Goal: Task Accomplishment & Management: Use online tool/utility

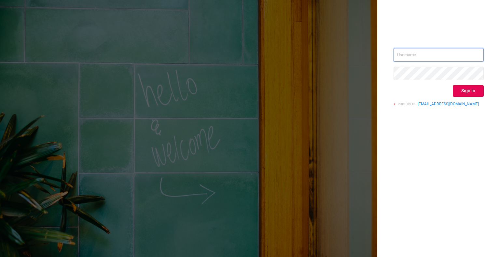
click at [412, 55] on input "text" at bounding box center [438, 55] width 90 height 14
paste input "[EMAIL_ADDRESS][DOMAIN_NAME]"
type input "[EMAIL_ADDRESS][DOMAIN_NAME]"
click at [476, 90] on button "Sign in" at bounding box center [467, 91] width 31 height 12
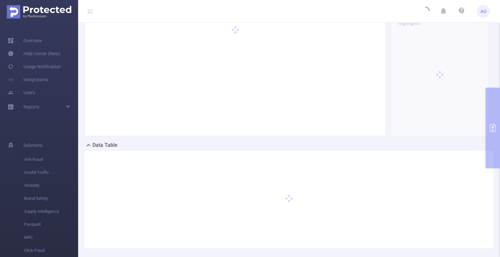
scroll to position [32, 0]
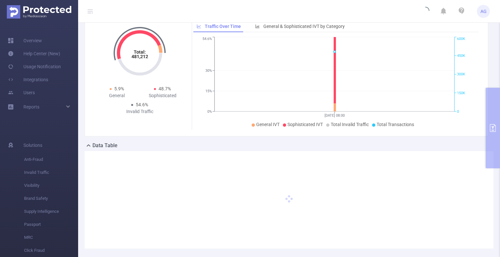
click at [494, 131] on div "PID: BUZZOOLA > Time Range: 2025-09-09 08:00 - 2025-09-09 08:59 > Time Zone: +0…" at bounding box center [288, 126] width 421 height 271
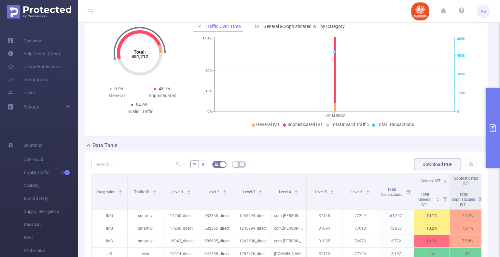
click at [490, 131] on icon "primary" at bounding box center [492, 128] width 8 height 8
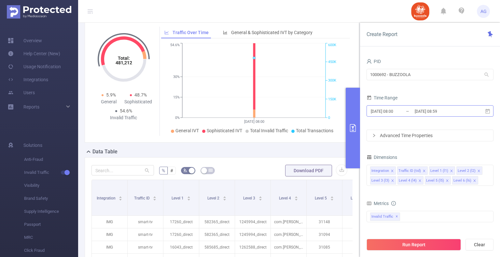
click at [388, 112] on input "2025-09-09 08:00" at bounding box center [396, 111] width 53 height 9
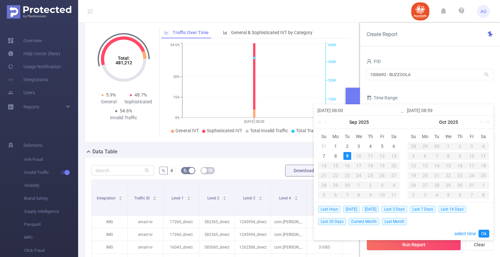
drag, startPoint x: 336, startPoint y: 144, endPoint x: 347, endPoint y: 156, distance: 16.1
click at [336, 145] on div "1" at bounding box center [335, 146] width 8 height 8
click at [349, 158] on div "9" at bounding box center [347, 156] width 8 height 8
type input "[DATE] 08:00"
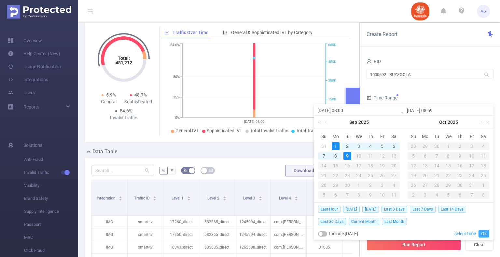
click at [485, 235] on link "Ok" at bounding box center [483, 234] width 11 height 8
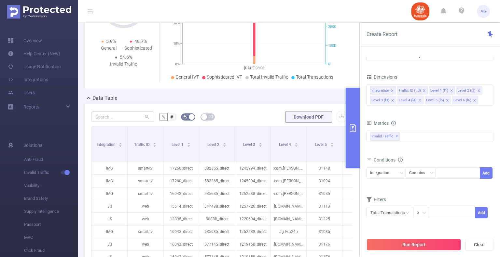
scroll to position [97, 0]
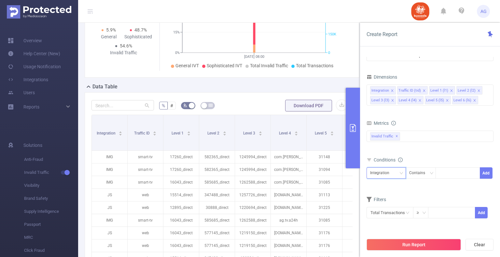
click at [385, 171] on div "Integration" at bounding box center [382, 173] width 24 height 11
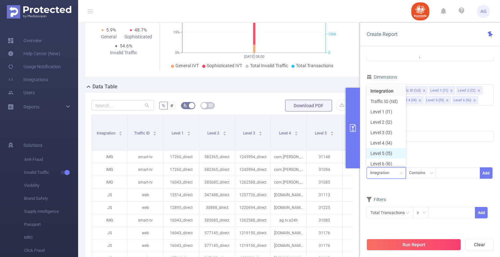
scroll to position [3, 0]
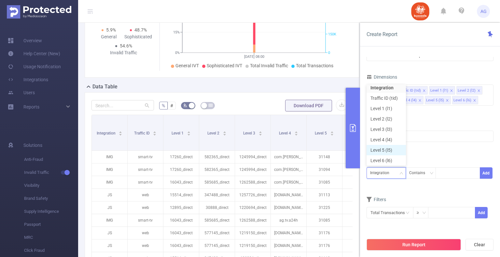
click at [389, 153] on li "Level 5 (l5)" at bounding box center [385, 150] width 39 height 10
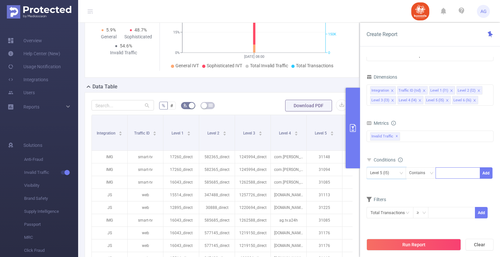
click at [444, 170] on div at bounding box center [457, 173] width 37 height 11
paste input "31224"
type input "31224"
click at [459, 182] on li "31224" at bounding box center [457, 186] width 45 height 10
click at [491, 175] on section "PID 1000692 - BUZZOOLA 1000692 - BUZZOOLA Time Range 2025-09-01 08:00 _ 2025-09…" at bounding box center [429, 146] width 127 height 178
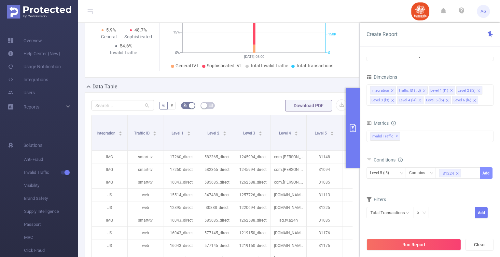
click at [486, 172] on button "Add" at bounding box center [485, 172] width 13 height 11
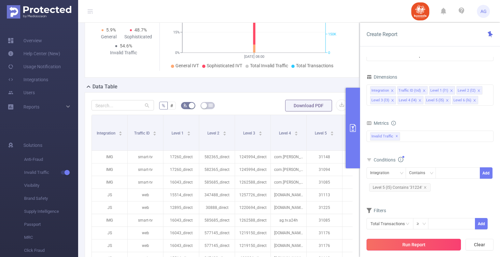
click at [399, 247] on button "Run Report" at bounding box center [413, 245] width 94 height 12
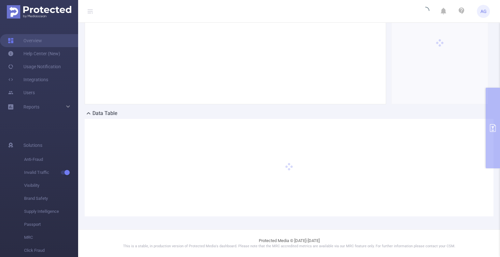
scroll to position [70, 0]
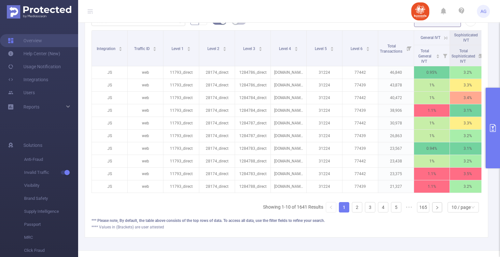
scroll to position [167, 0]
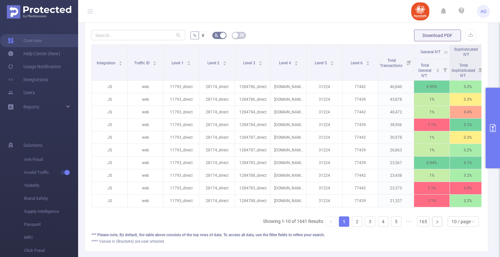
click at [495, 150] on button "primary" at bounding box center [492, 128] width 14 height 81
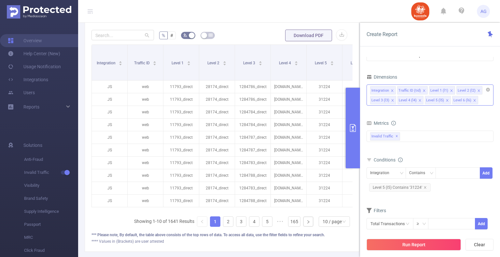
click at [473, 99] on icon "icon: close" at bounding box center [474, 100] width 3 height 3
click at [407, 243] on button "Run Report" at bounding box center [413, 245] width 94 height 12
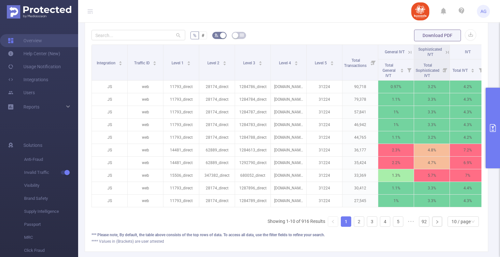
scroll to position [0, 10]
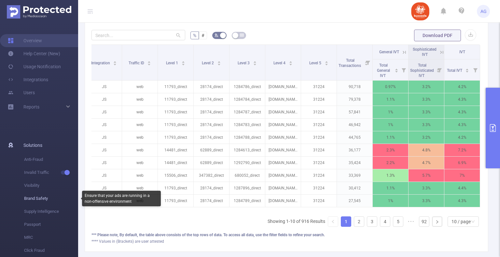
click at [39, 200] on span "Brand Safety" at bounding box center [51, 198] width 54 height 13
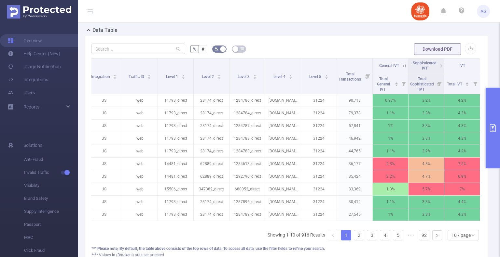
scroll to position [167, 0]
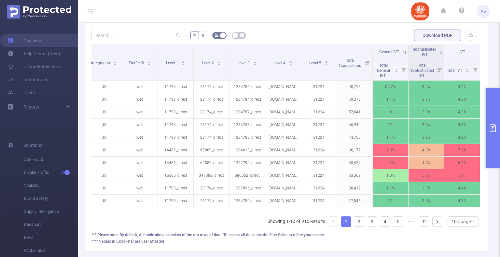
click at [493, 153] on button "primary" at bounding box center [492, 128] width 14 height 81
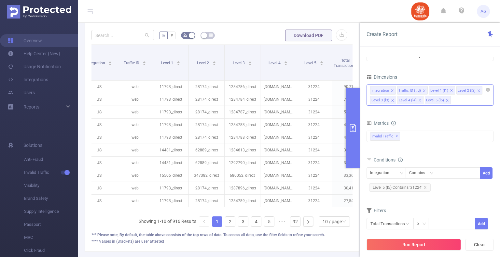
click at [450, 90] on icon "icon: close" at bounding box center [450, 90] width 3 height 3
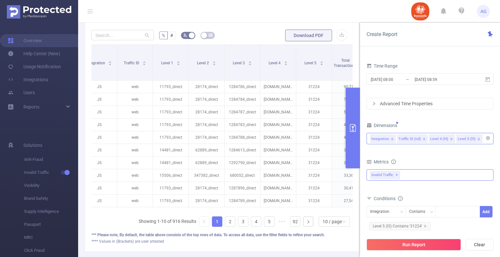
click at [426, 171] on div "Invalid Traffic ✕" at bounding box center [429, 174] width 127 height 11
click at [377, 180] on span at bounding box center [376, 177] width 5 height 5
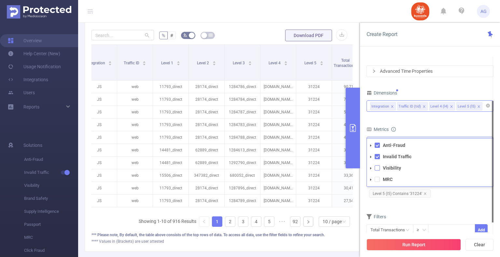
click at [377, 167] on span at bounding box center [376, 168] width 5 height 5
click at [394, 237] on div "Run Report Clear" at bounding box center [430, 245] width 140 height 25
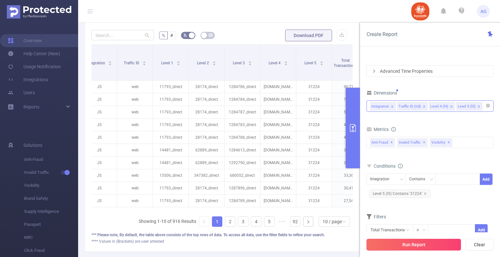
click at [395, 246] on button "Run Report" at bounding box center [413, 245] width 94 height 12
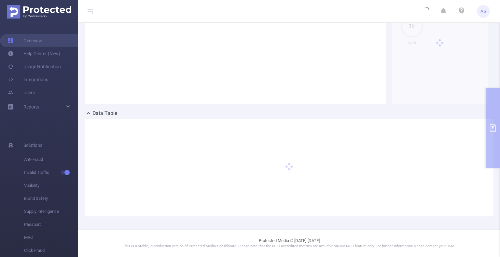
scroll to position [70, 0]
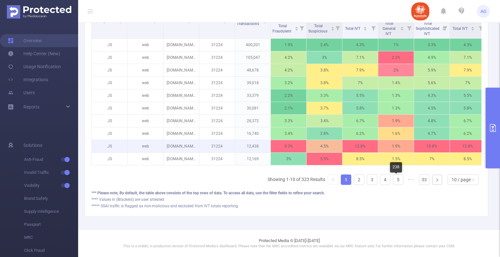
scroll to position [213, 0]
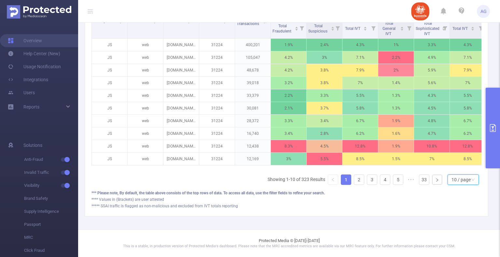
click at [461, 180] on div "10 / page" at bounding box center [460, 180] width 19 height 10
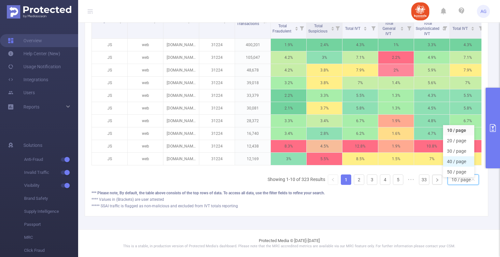
click at [459, 161] on li "40 / page" at bounding box center [458, 161] width 31 height 10
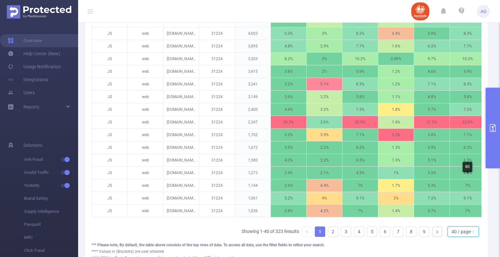
scroll to position [591, 0]
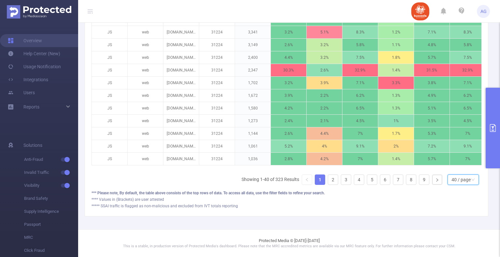
click at [461, 175] on div "40 / page" at bounding box center [460, 180] width 19 height 10
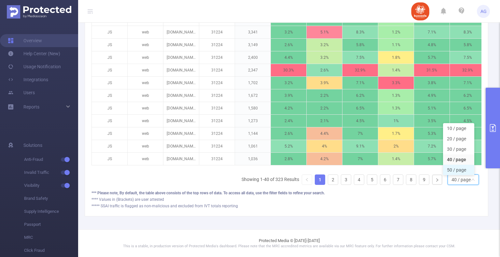
click at [461, 168] on li "50 / page" at bounding box center [458, 170] width 31 height 10
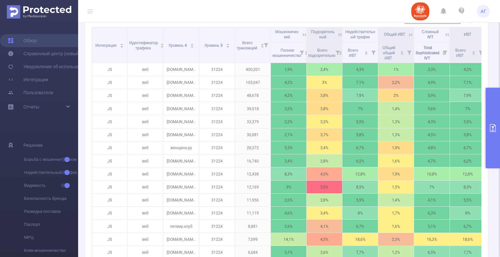
scroll to position [153, 0]
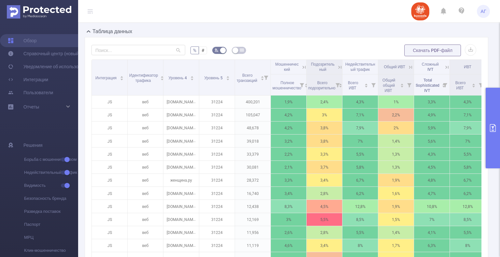
click at [492, 146] on button "primary" at bounding box center [492, 128] width 14 height 81
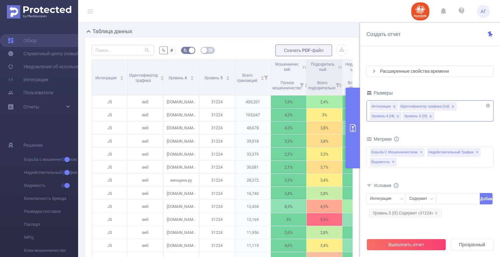
click at [397, 117] on icon "значок: закрыть" at bounding box center [397, 116] width 3 height 3
click at [422, 245] on button "Выполнить отчет" at bounding box center [405, 245] width 79 height 12
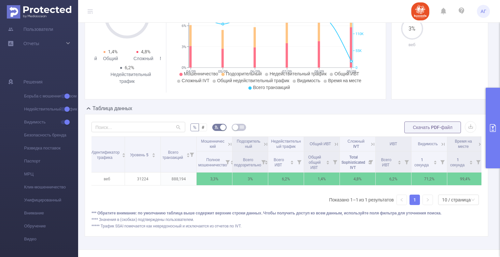
scroll to position [0, 38]
click at [373, 143] on icon at bounding box center [373, 144] width 6 height 6
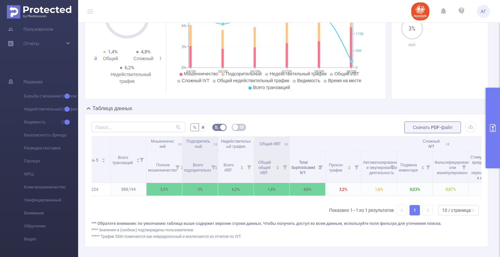
scroll to position [0, 88]
click at [286, 144] on icon at bounding box center [286, 144] width 6 height 6
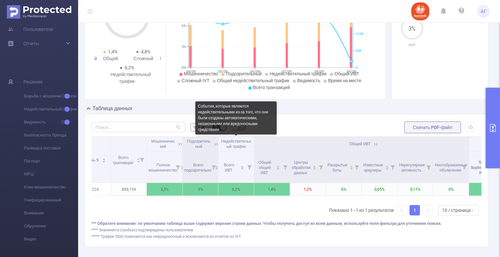
click at [245, 143] on font "Недействительный трафик" at bounding box center [236, 144] width 30 height 10
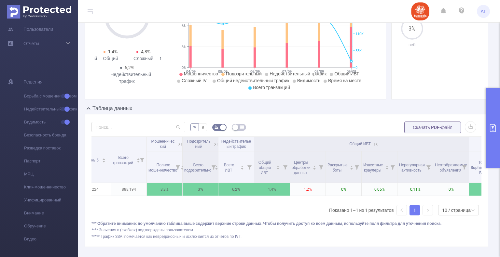
click at [373, 143] on icon at bounding box center [376, 144] width 6 height 6
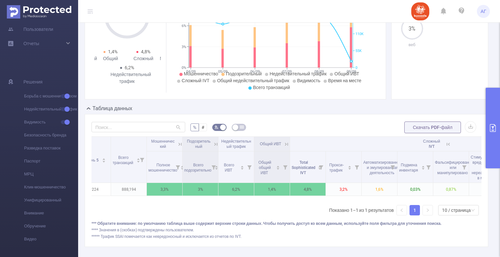
click at [215, 145] on icon at bounding box center [216, 144] width 6 height 6
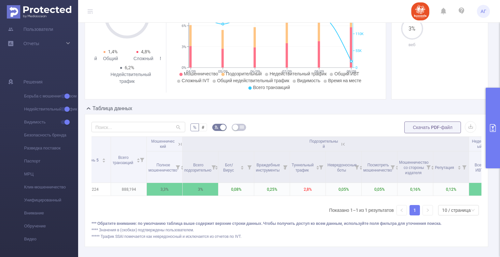
click at [178, 143] on icon at bounding box center [180, 144] width 6 height 6
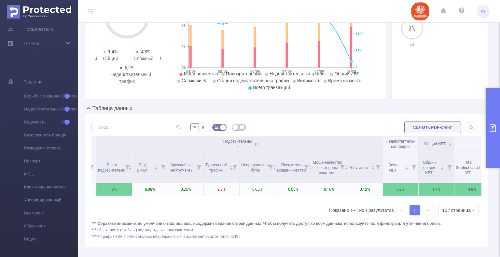
drag, startPoint x: 286, startPoint y: 204, endPoint x: 299, endPoint y: 206, distance: 13.4
click at [294, 205] on div "Интеграция Идентификатор трафика Уровень 5 Всего транзакций Мошеннический Подоз…" at bounding box center [286, 179] width 390 height 84
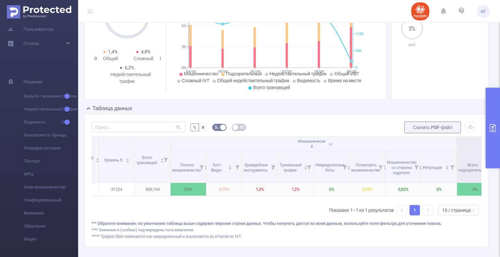
scroll to position [0, 0]
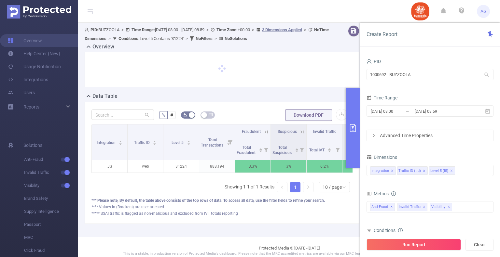
click at [295, 63] on div at bounding box center [221, 69] width 261 height 21
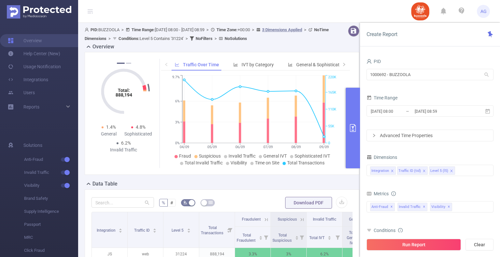
click at [279, 183] on div "Data Table" at bounding box center [225, 184] width 280 height 9
click at [346, 121] on button "primary" at bounding box center [352, 128] width 14 height 81
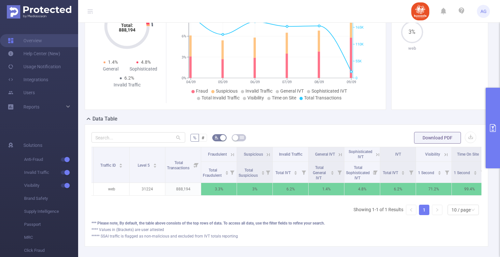
scroll to position [0, 46]
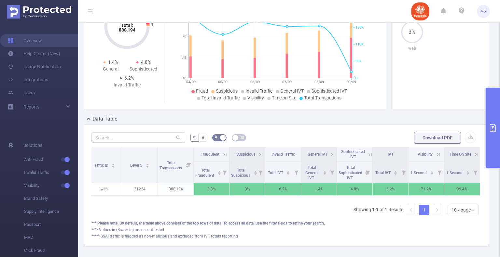
click at [495, 134] on button "primary" at bounding box center [492, 128] width 14 height 81
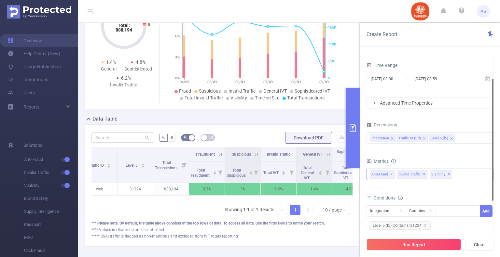
click at [448, 173] on span "Visibility ✕" at bounding box center [441, 174] width 22 height 8
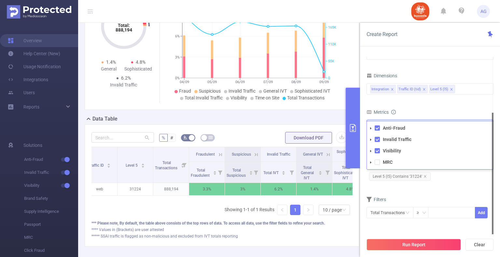
click at [371, 127] on icon "icon: caret-down" at bounding box center [370, 128] width 3 height 3
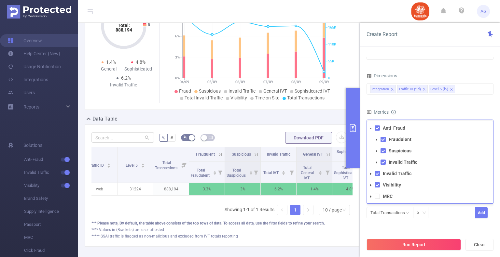
click at [371, 127] on icon "icon: caret-down" at bounding box center [370, 128] width 3 height 3
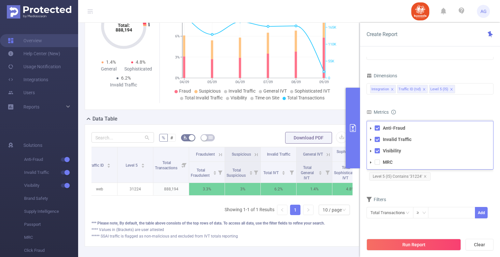
click at [405, 100] on form "Dimensions Integration Traffic ID (tid) Level 5 (l5) Metrics Total Fraudulent B…" at bounding box center [429, 149] width 127 height 156
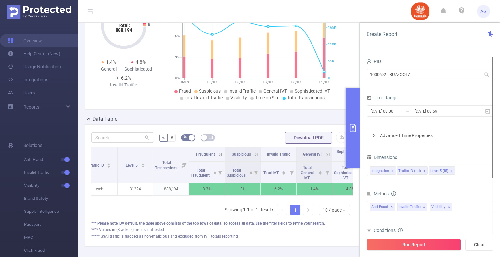
click at [417, 132] on div "Advanced Time Properties" at bounding box center [430, 135] width 126 height 11
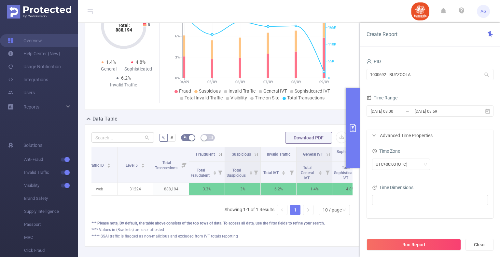
click at [417, 132] on div "Advanced Time Properties" at bounding box center [430, 135] width 126 height 11
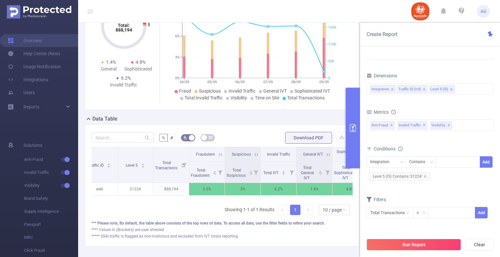
click at [359, 136] on button "primary" at bounding box center [352, 128] width 14 height 81
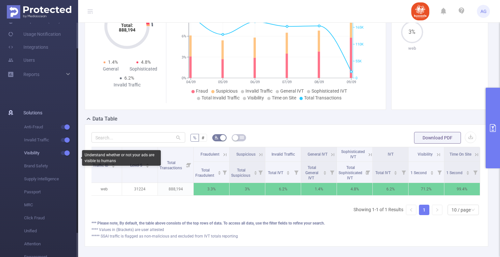
click at [64, 148] on span "Visibility" at bounding box center [51, 153] width 54 height 13
click at [64, 153] on button "button" at bounding box center [65, 153] width 9 height 4
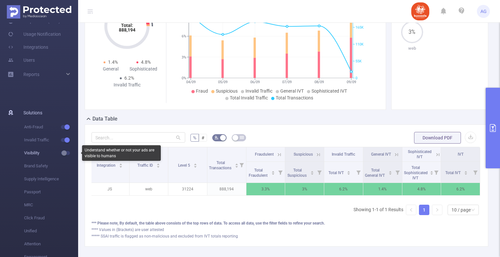
scroll to position [0, 1]
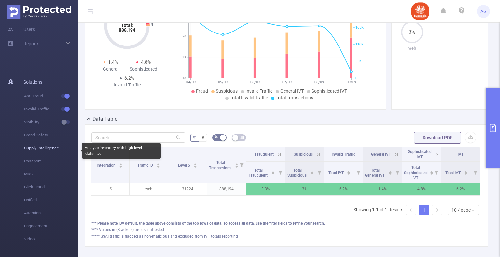
click at [44, 150] on span "Supply Intelligence" at bounding box center [51, 148] width 54 height 13
click at [44, 146] on span "Supply Intelligence" at bounding box center [51, 148] width 54 height 13
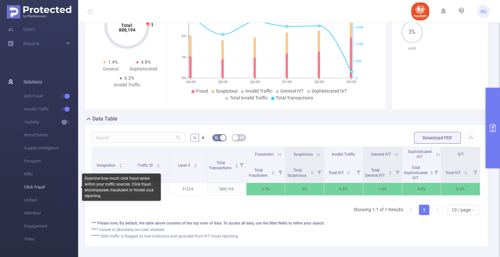
click at [41, 188] on span "Click Fraud" at bounding box center [51, 187] width 54 height 13
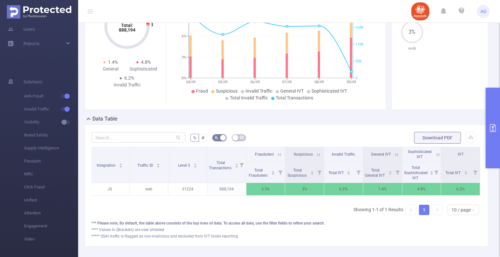
click at [493, 152] on button "primary" at bounding box center [492, 128] width 14 height 81
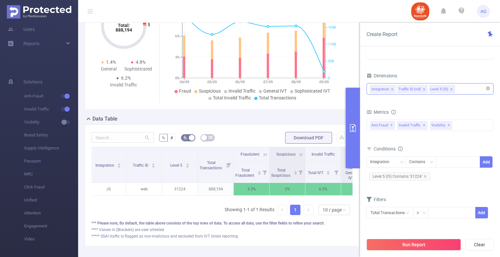
click at [467, 84] on div "Integration Traffic ID (tid) Level 5 (l5)" at bounding box center [430, 89] width 120 height 11
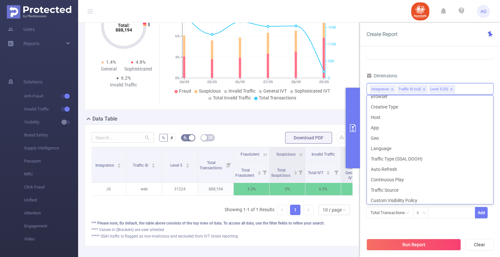
scroll to position [112, 0]
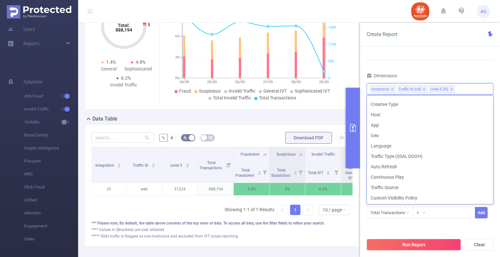
click at [397, 228] on div "PID 1000692 - BUZZOOLA 1000692 - BUZZOOLA Time Range [DATE] 08:00 _ [DATE] 08:5…" at bounding box center [429, 105] width 127 height 260
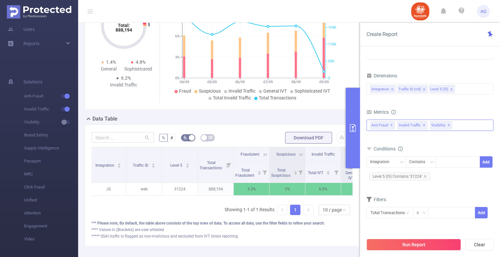
click at [461, 130] on div "Anti-Fraud ✕ Invalid Traffic ✕ Visibility ✕ Anti-Fraud Invalid Traffic Visibili…" at bounding box center [429, 125] width 127 height 11
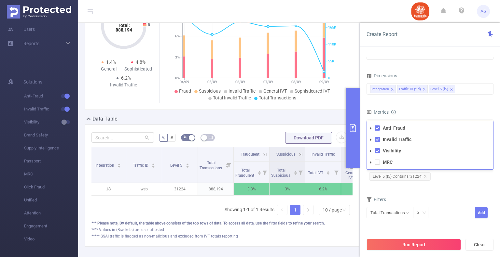
click at [366, 151] on div "PID 1000692 - BUZZOOLA 1000692 - BUZZOOLA Time Range [DATE] 08:00 _ [DATE] 08:5…" at bounding box center [430, 159] width 140 height 218
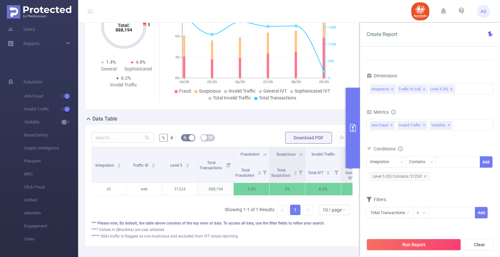
click at [369, 151] on icon at bounding box center [368, 148] width 5 height 5
click at [467, 126] on div "Anti-Fraud ✕ Invalid Traffic ✕ Visibility ✕ Anti-Fraud Invalid Traffic Visibili…" at bounding box center [429, 125] width 127 height 11
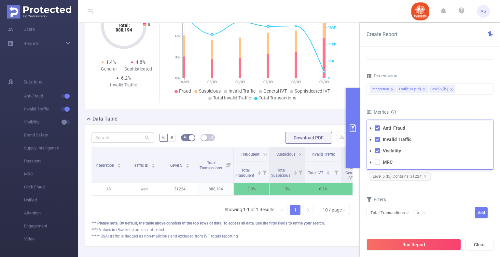
click at [370, 151] on icon "icon: caret-down" at bounding box center [370, 151] width 1 height 2
click at [370, 151] on icon "icon: caret-down" at bounding box center [370, 151] width 2 height 1
click at [376, 162] on span at bounding box center [376, 162] width 5 height 5
click at [379, 150] on span at bounding box center [376, 150] width 5 height 5
click at [436, 243] on button "Run Report" at bounding box center [413, 245] width 94 height 12
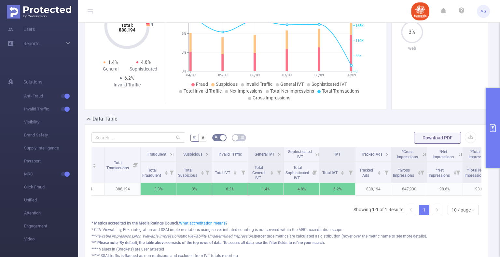
scroll to position [0, 117]
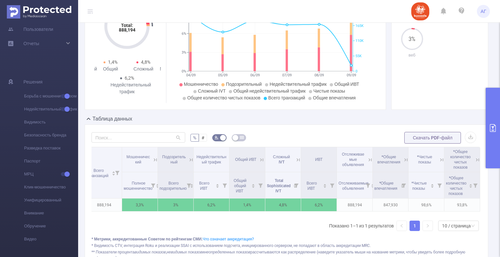
click at [438, 161] on icon at bounding box center [441, 160] width 6 height 6
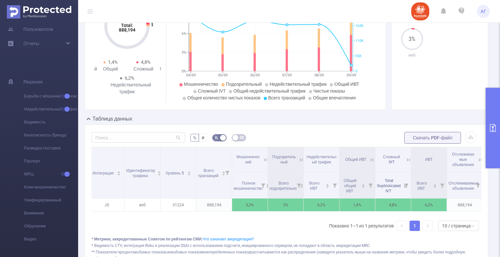
scroll to position [0, 0]
click at [494, 150] on button "primary" at bounding box center [492, 128] width 14 height 81
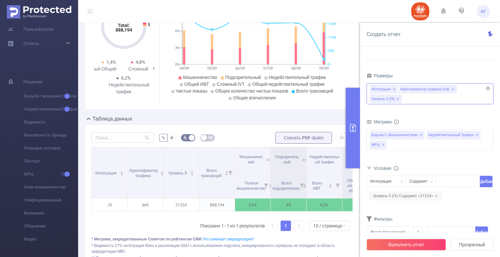
click at [421, 103] on div "Интеграция Идентификатор трафика (tid) Уровень 5 (l5)" at bounding box center [429, 93] width 127 height 21
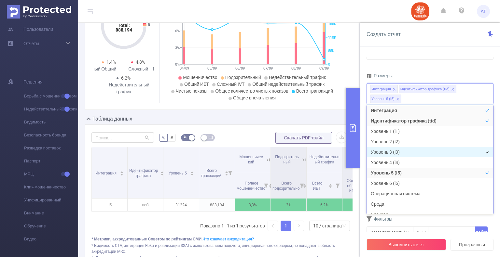
click at [408, 150] on li "Уровень 3 (l3)" at bounding box center [430, 152] width 126 height 10
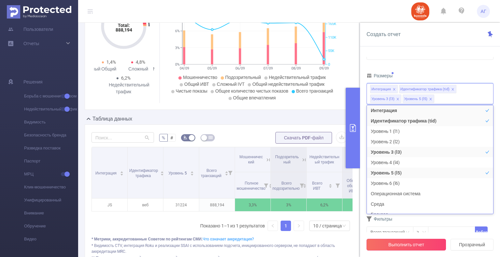
click at [430, 244] on button "Выполнить отчет" at bounding box center [405, 245] width 79 height 12
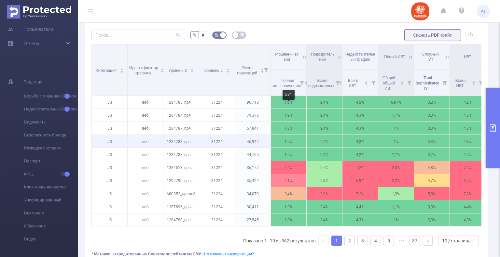
scroll to position [165, 0]
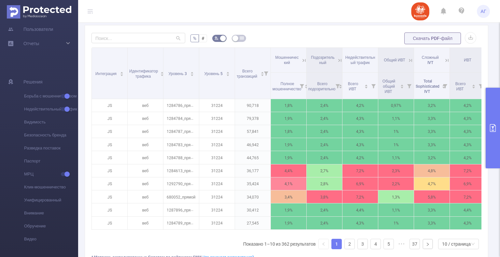
click at [492, 135] on button "primary" at bounding box center [492, 128] width 14 height 81
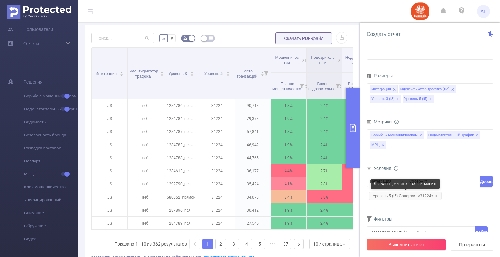
click at [436, 195] on icon "значок: закрыть" at bounding box center [435, 195] width 3 height 3
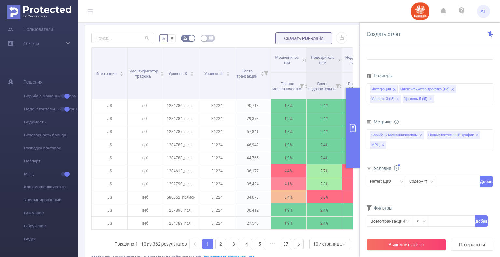
click at [358, 146] on button "primary" at bounding box center [352, 128] width 14 height 81
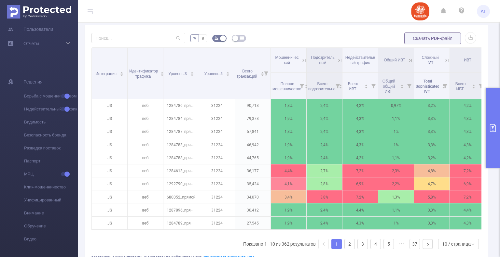
drag, startPoint x: 492, startPoint y: 121, endPoint x: 493, endPoint y: 125, distance: 4.1
click at [492, 121] on button "primary" at bounding box center [492, 128] width 14 height 81
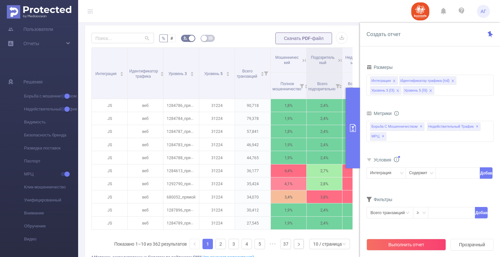
click at [352, 143] on button "primary" at bounding box center [352, 128] width 14 height 81
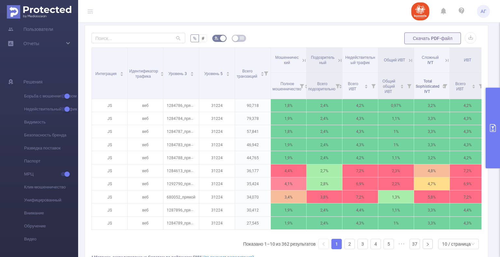
click at [490, 148] on button "primary" at bounding box center [492, 128] width 14 height 81
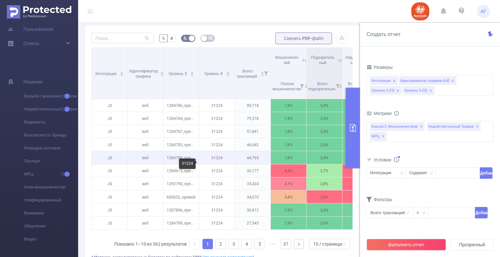
click at [217, 160] on font "31224" at bounding box center [216, 158] width 11 height 5
copy font "31224"
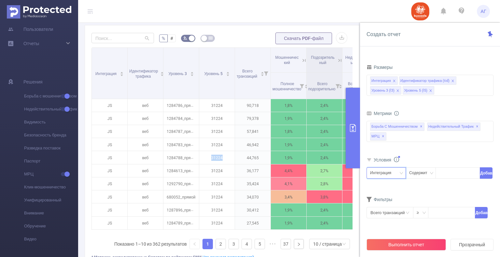
click at [380, 175] on div "Интеграция" at bounding box center [383, 173] width 26 height 11
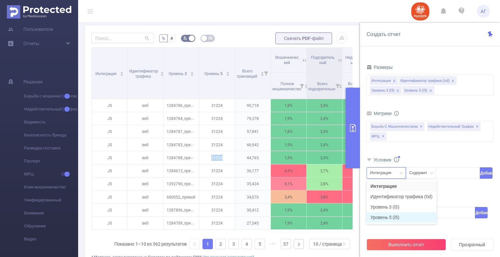
click at [389, 213] on li "Уровень 5 (l5)" at bounding box center [401, 217] width 70 height 10
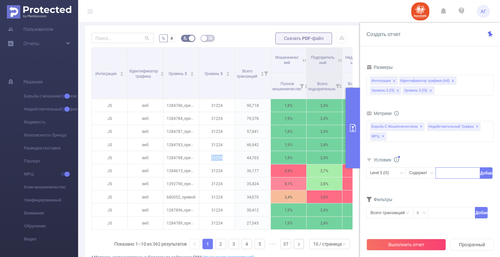
click at [448, 172] on div at bounding box center [457, 173] width 37 height 11
paste input "31224"
type input "31224"
click at [493, 176] on div "ПИД 1000692 - BUZZOOLA 1000692 - БАЗЗУЛА Временной диапазон [DATE] 08:00 _ [DAT…" at bounding box center [430, 159] width 140 height 218
click at [489, 174] on button "Добавлять" at bounding box center [485, 172] width 13 height 11
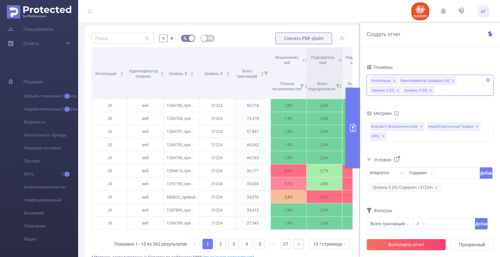
click at [438, 92] on div "Интеграция Идентификатор трафика (tid) Уровень 3 (l3) Уровень 5 (l5)" at bounding box center [429, 85] width 127 height 21
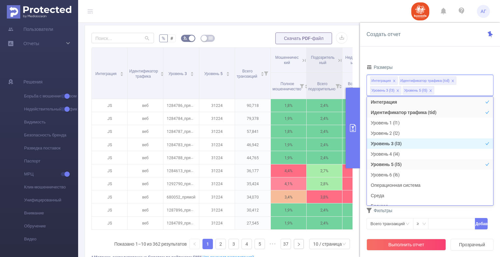
click at [399, 144] on font "Уровень 3 (l3)" at bounding box center [385, 143] width 31 height 5
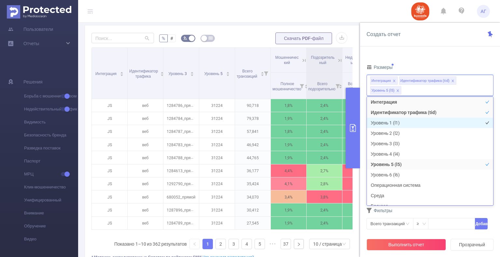
click at [395, 125] on font "Уровень 1 (l1)" at bounding box center [384, 122] width 29 height 5
click at [400, 122] on font "Уровень 1 (l1)" at bounding box center [385, 122] width 31 height 5
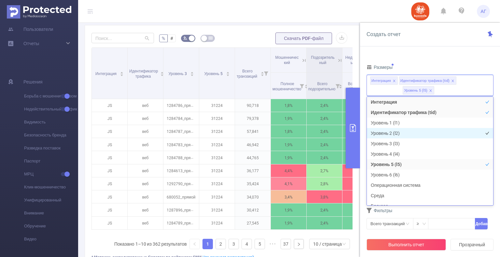
click at [399, 132] on font "Уровень 2 (l2)" at bounding box center [384, 133] width 29 height 5
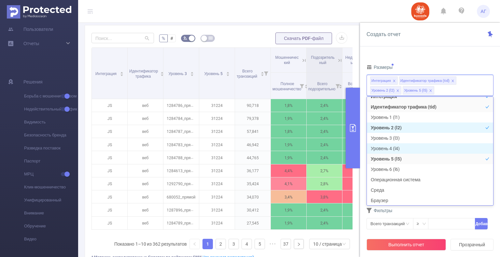
scroll to position [7, 0]
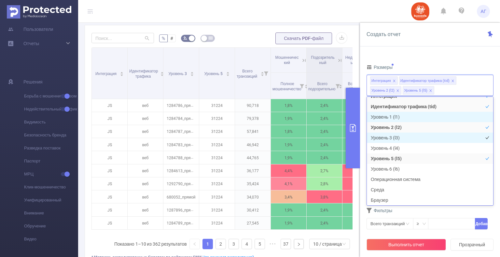
drag, startPoint x: 390, startPoint y: 114, endPoint x: 398, endPoint y: 135, distance: 21.9
click at [392, 115] on font "Уровень 1 (l1)" at bounding box center [384, 116] width 29 height 5
click at [398, 135] on font "Уровень 3 (l3)" at bounding box center [384, 137] width 29 height 5
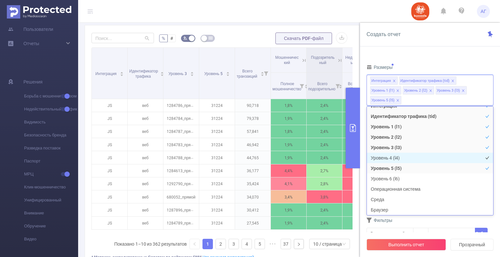
drag, startPoint x: 401, startPoint y: 157, endPoint x: 402, endPoint y: 184, distance: 26.7
click at [401, 158] on li "Уровень 4 (l4)" at bounding box center [430, 158] width 126 height 10
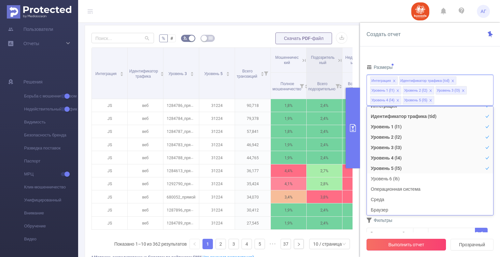
click at [404, 243] on button "Выполнить отчет" at bounding box center [405, 245] width 79 height 12
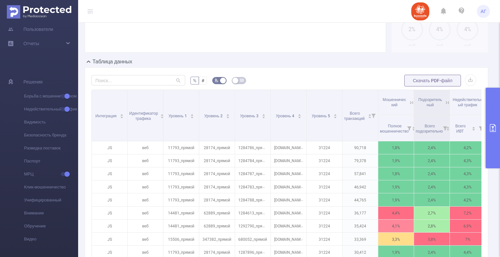
scroll to position [173, 0]
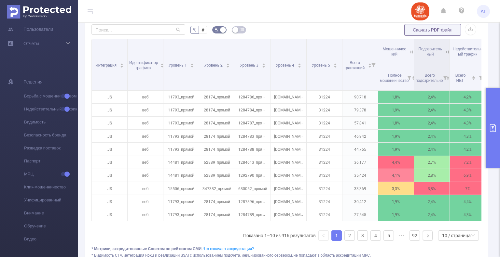
click at [494, 142] on button "primary" at bounding box center [492, 128] width 14 height 81
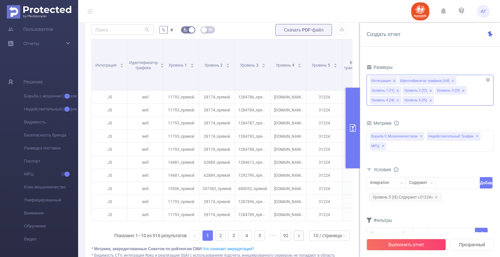
click at [397, 90] on icon "значок: закрыть" at bounding box center [397, 90] width 2 height 2
click at [398, 91] on icon "значок: закрыть" at bounding box center [397, 90] width 3 height 3
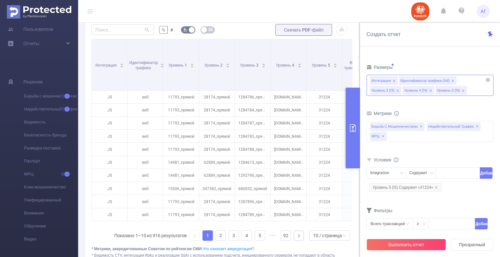
click at [398, 91] on icon "значок: закрыть" at bounding box center [397, 90] width 2 height 2
click at [416, 250] on button "Выполнить отчет" at bounding box center [405, 245] width 79 height 12
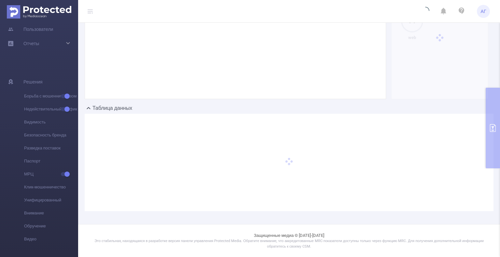
scroll to position [75, 0]
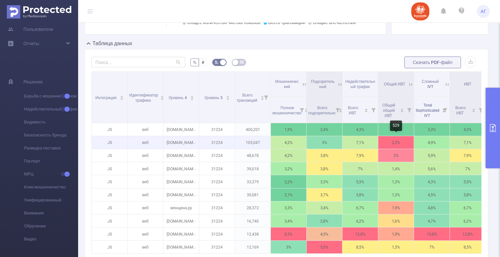
scroll to position [140, 0]
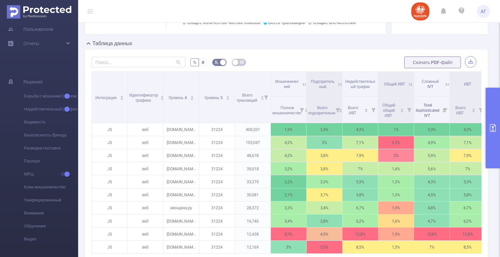
click at [467, 62] on button "button" at bounding box center [469, 61] width 11 height 11
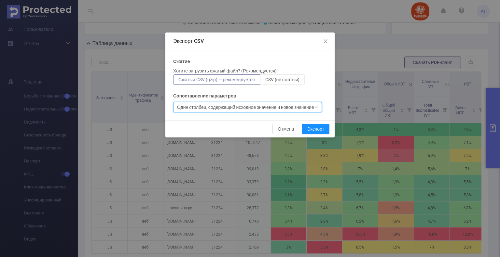
click at [258, 109] on font "Один столбец, содержащий исходное значение и новое значение" at bounding box center [245, 107] width 137 height 5
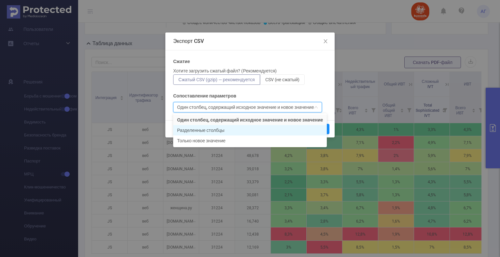
click at [242, 131] on li "Разделенные столбцы" at bounding box center [250, 130] width 154 height 10
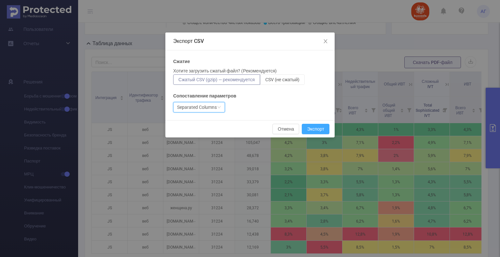
click at [308, 131] on button "Экспорт" at bounding box center [315, 129] width 28 height 10
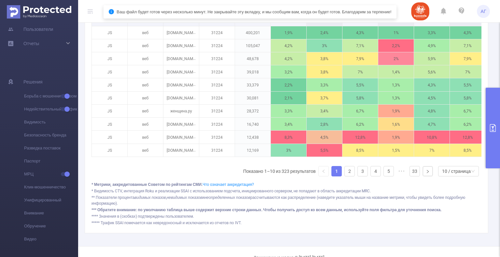
scroll to position [238, 0]
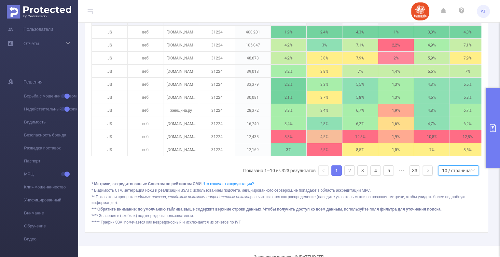
click at [458, 173] on font "10 / страница" at bounding box center [456, 170] width 29 height 5
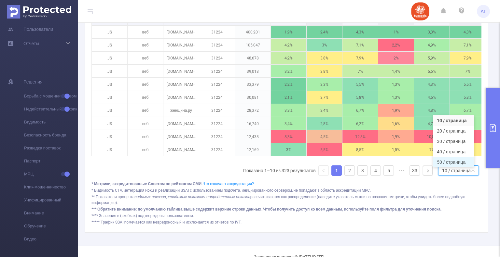
click at [450, 163] on font "50 / страница" at bounding box center [450, 162] width 29 height 5
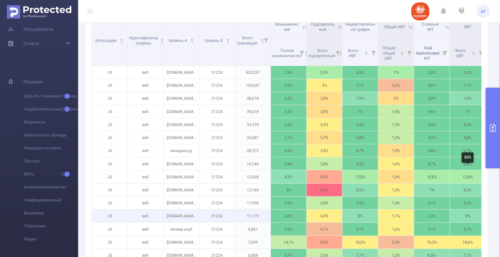
scroll to position [140, 0]
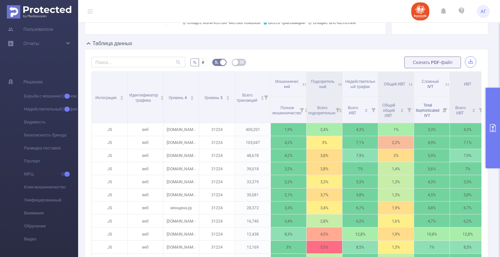
click at [466, 60] on button "button" at bounding box center [469, 61] width 11 height 11
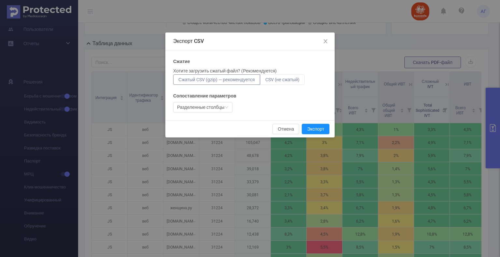
click at [277, 82] on label "CSV (не сжатый)" at bounding box center [282, 79] width 45 height 10
click at [265, 81] on input "CSV (не сжатый)" at bounding box center [265, 81] width 0 height 0
click at [312, 128] on button "Экспорт" at bounding box center [315, 129] width 28 height 10
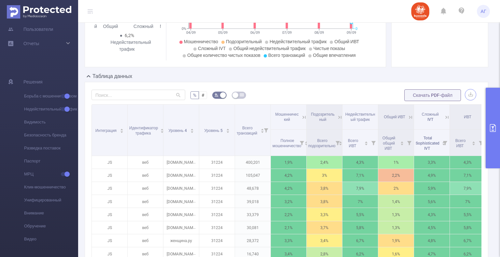
scroll to position [112, 0]
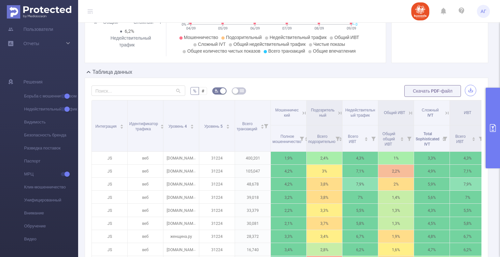
click at [464, 93] on button "button" at bounding box center [469, 90] width 11 height 11
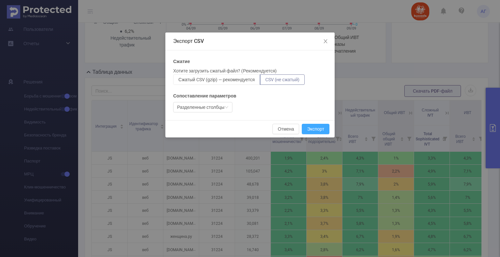
click at [319, 128] on button "Экспорт" at bounding box center [315, 129] width 28 height 10
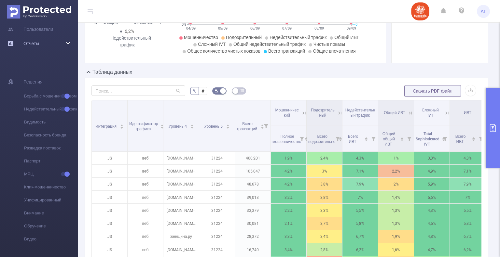
drag, startPoint x: 0, startPoint y: 40, endPoint x: 6, endPoint y: 40, distance: 5.5
click at [0, 40] on div "Отчеты" at bounding box center [39, 43] width 78 height 13
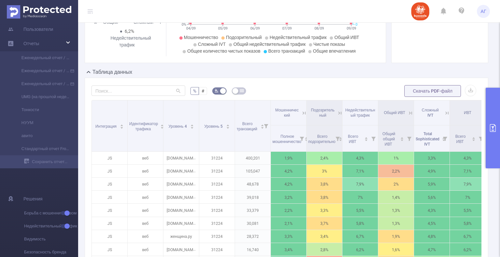
scroll to position [14, 0]
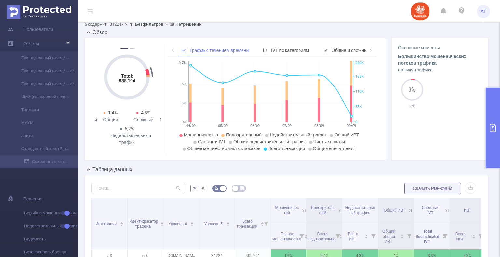
click at [498, 144] on button "primary" at bounding box center [492, 128] width 14 height 81
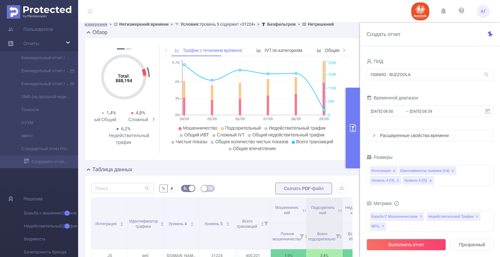
click at [358, 21] on header "АГ" at bounding box center [250, 11] width 500 height 23
click at [357, 13] on header "АГ" at bounding box center [250, 11] width 500 height 23
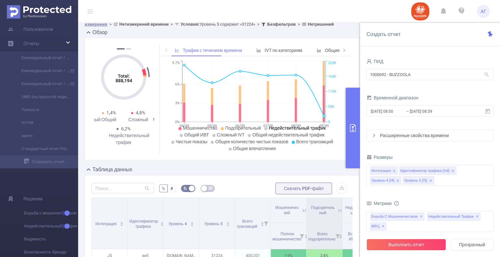
click at [397, 180] on icon "значок: закрыть" at bounding box center [397, 181] width 2 height 2
click at [421, 247] on button "Выполнить отчет" at bounding box center [405, 245] width 79 height 12
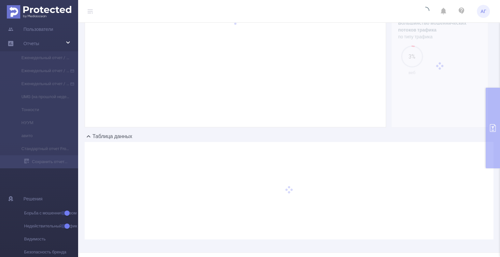
scroll to position [75, 0]
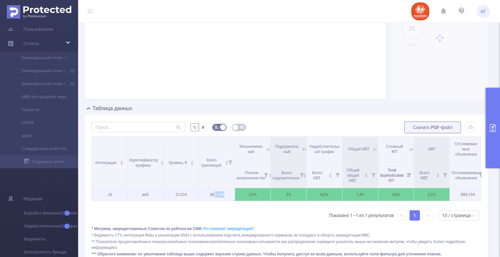
drag, startPoint x: 213, startPoint y: 193, endPoint x: 206, endPoint y: 197, distance: 8.3
click at [211, 193] on p "888,194" at bounding box center [216, 194] width 35 height 13
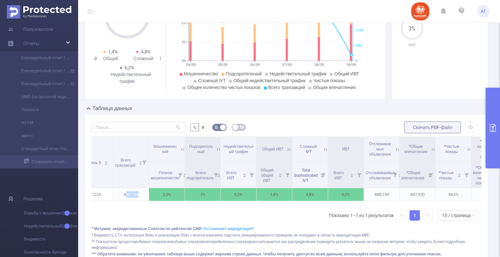
scroll to position [0, 117]
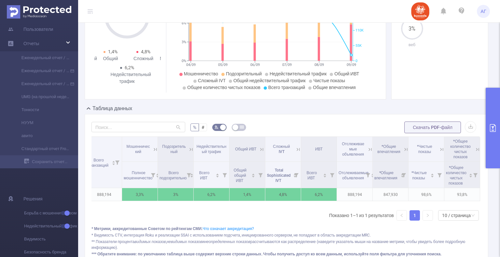
click at [295, 149] on div "Сложный IVT" at bounding box center [283, 149] width 32 height 10
click at [295, 149] on icon at bounding box center [298, 150] width 6 height 6
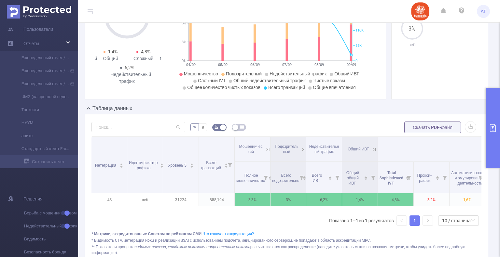
scroll to position [0, 0]
click at [305, 148] on icon at bounding box center [304, 150] width 6 height 6
